Goal: Task Accomplishment & Management: Use online tool/utility

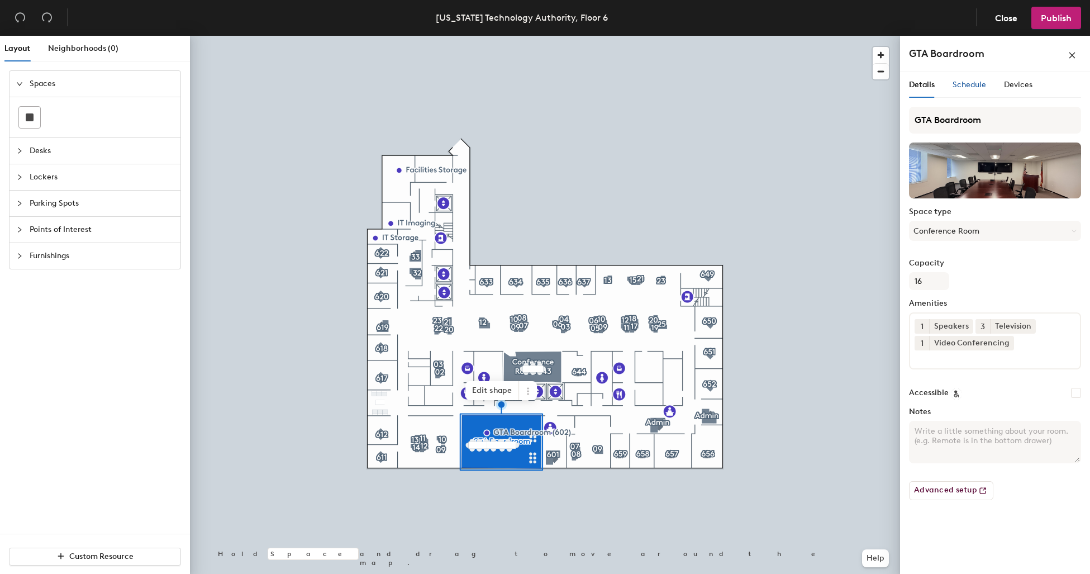
click at [974, 79] on div "Schedule" at bounding box center [970, 85] width 34 height 12
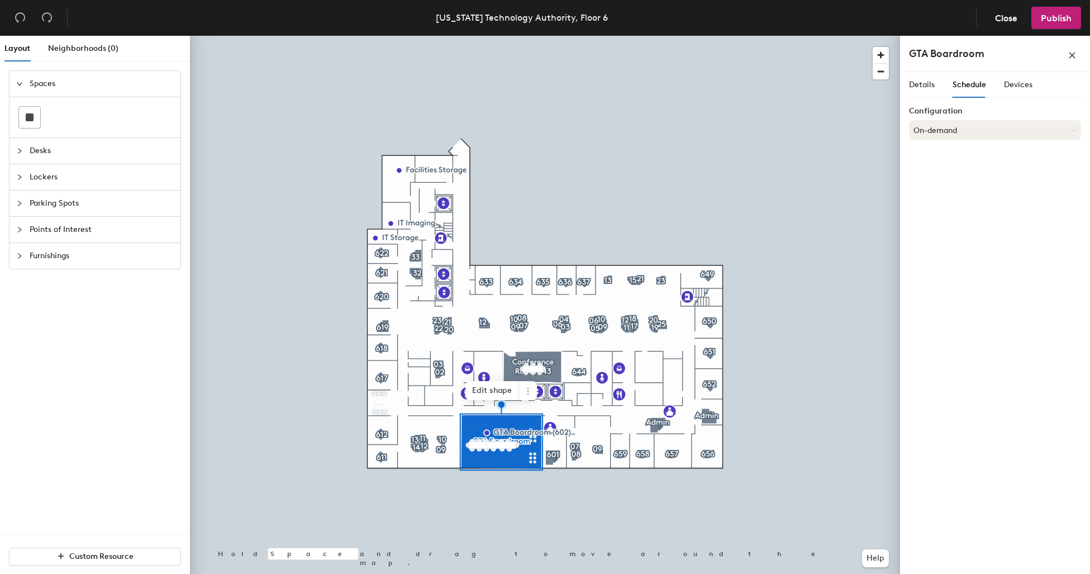
click at [951, 130] on button "On-demand" at bounding box center [995, 130] width 172 height 20
click at [930, 89] on span "Details" at bounding box center [922, 85] width 26 height 10
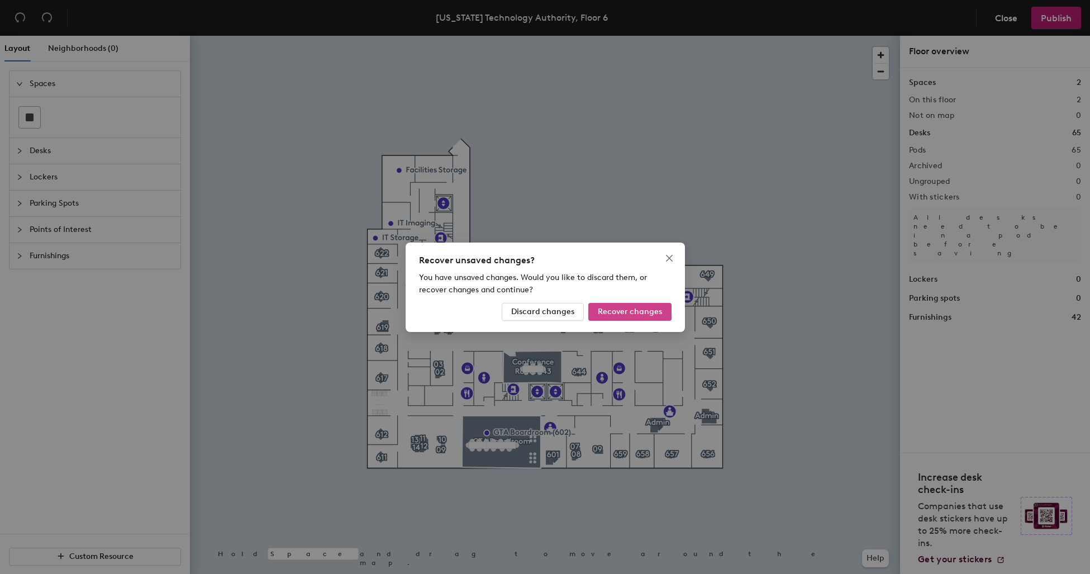
click at [592, 315] on button "Recover changes" at bounding box center [629, 312] width 83 height 18
